Goal: Find specific page/section: Find specific page/section

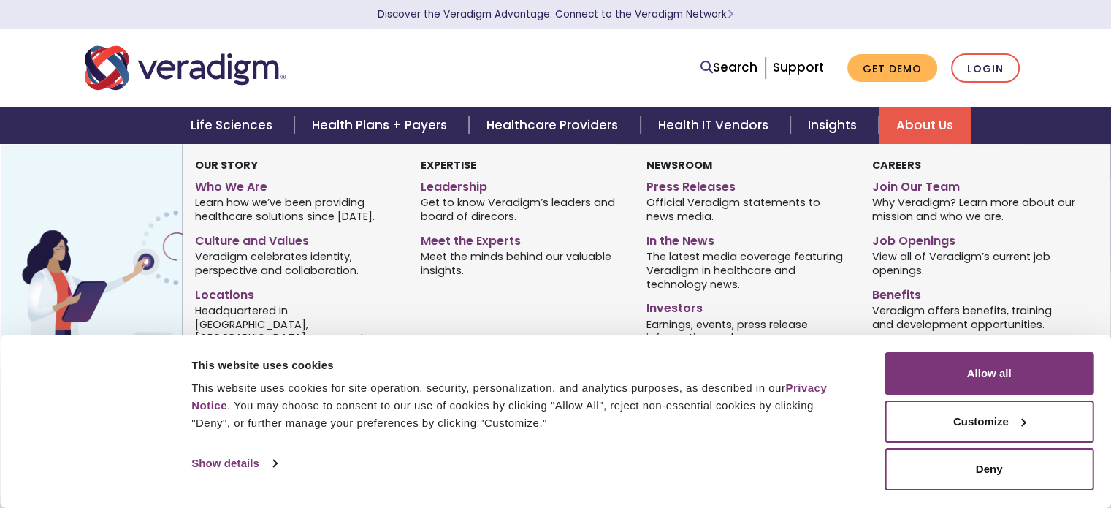
click at [903, 123] on link "About Us" at bounding box center [925, 125] width 92 height 37
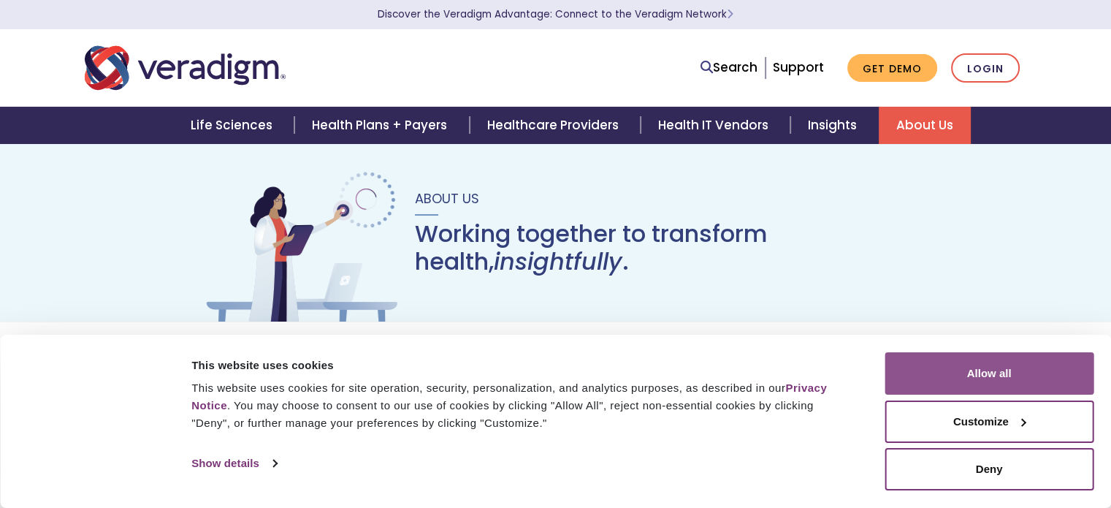
click at [995, 384] on button "Allow all" at bounding box center [989, 373] width 209 height 42
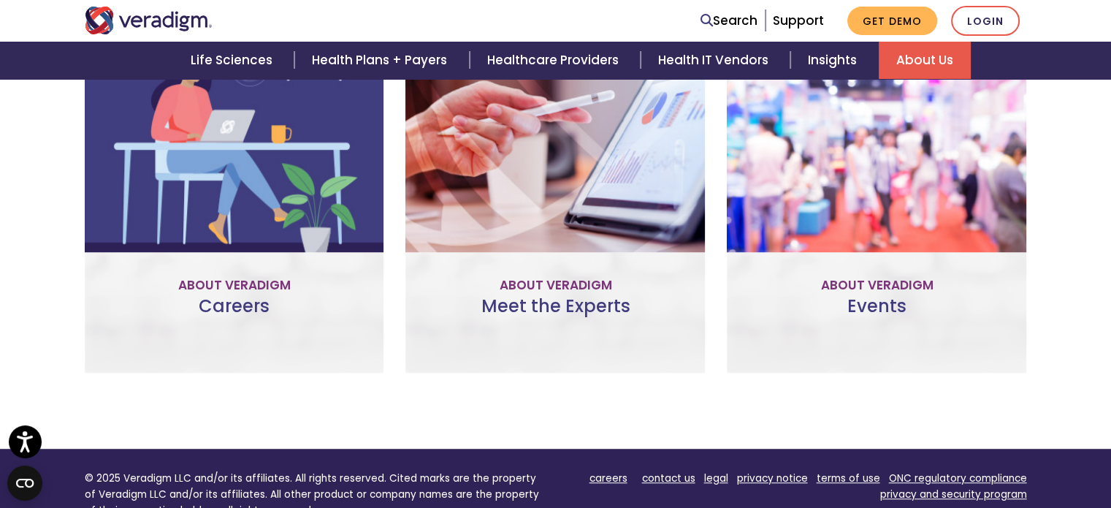
scroll to position [658, 0]
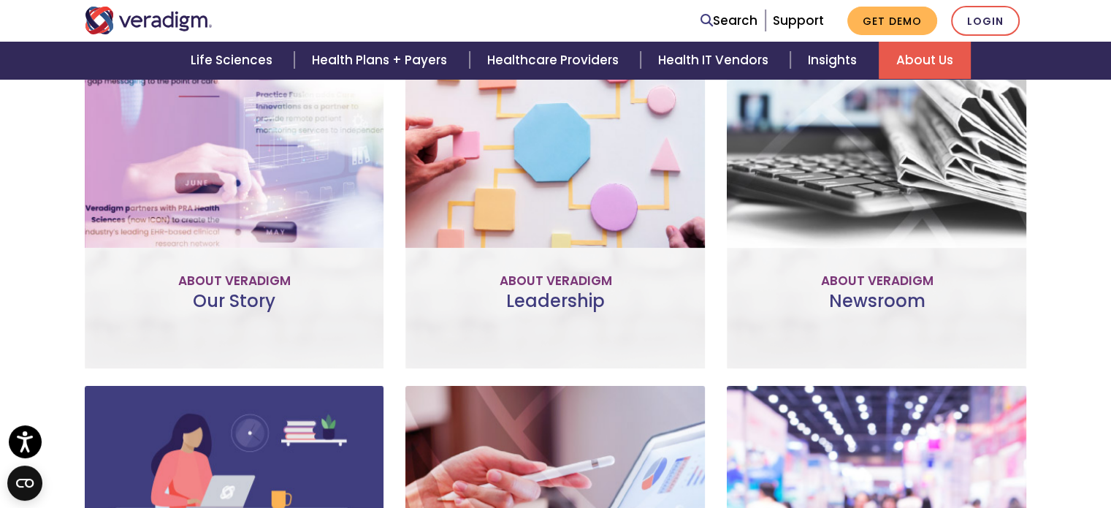
click at [512, 261] on link "Meet the Team" at bounding box center [555, 257] width 135 height 34
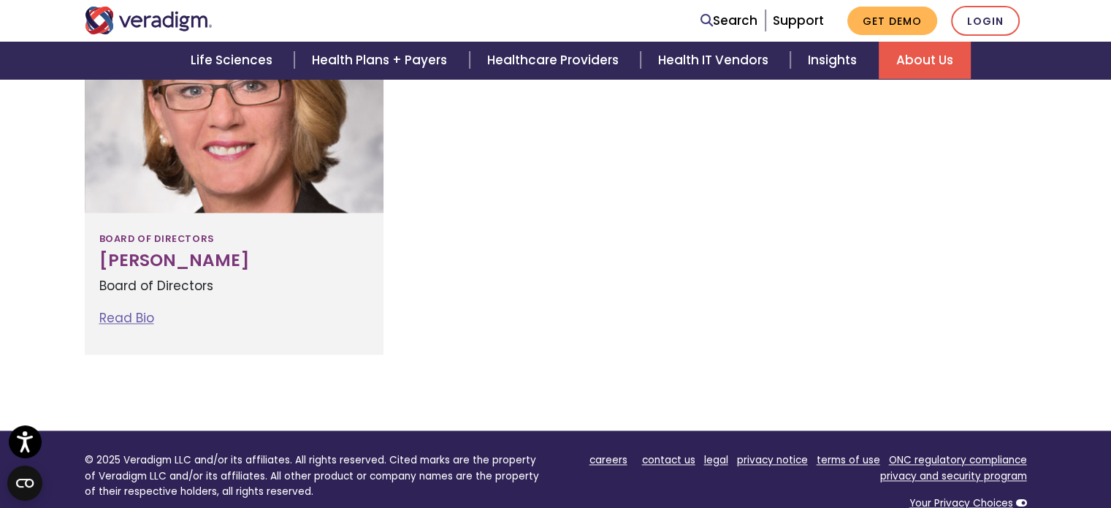
scroll to position [2265, 0]
